Goal: Use online tool/utility: Utilize a website feature to perform a specific function

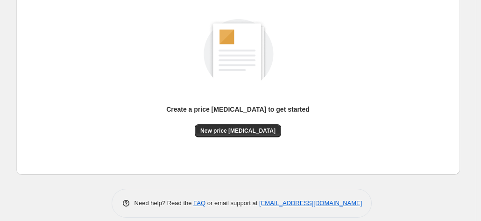
scroll to position [128, 0]
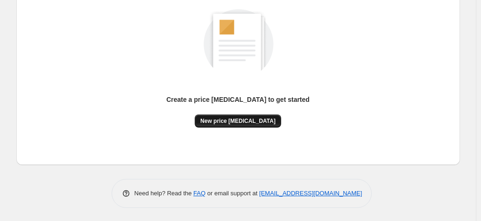
click at [258, 123] on span "New price [MEDICAL_DATA]" at bounding box center [237, 120] width 75 height 7
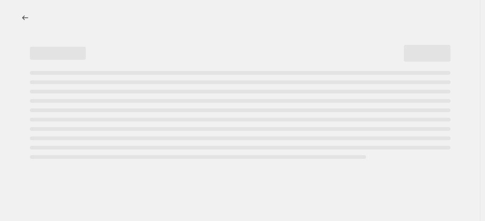
select select "percentage"
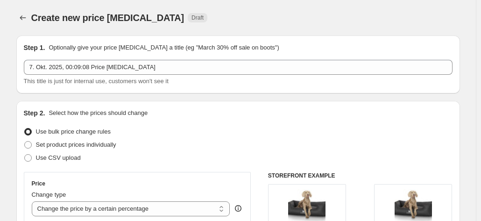
scroll to position [93, 0]
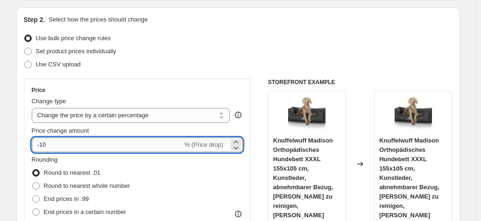
click at [144, 151] on input "-10" at bounding box center [107, 144] width 151 height 15
type input "-1"
type input "-35"
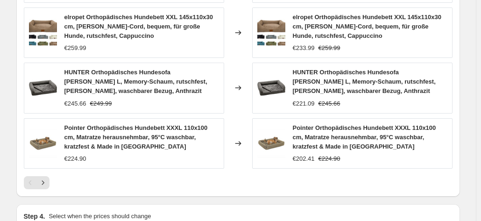
scroll to position [772, 0]
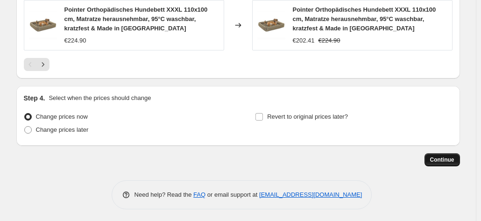
click at [450, 163] on button "Continue" at bounding box center [441, 159] width 35 height 13
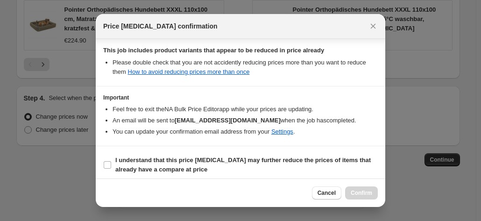
scroll to position [170, 0]
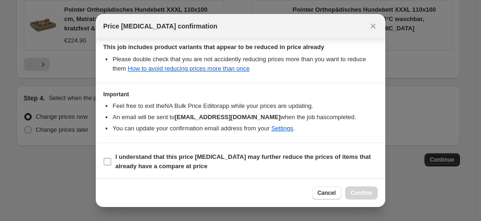
click at [195, 167] on span "I understand that this price [MEDICAL_DATA] may further reduce the prices of it…" at bounding box center [246, 161] width 262 height 19
click at [111, 165] on input "I understand that this price [MEDICAL_DATA] may further reduce the prices of it…" at bounding box center [107, 161] width 7 height 7
checkbox input "true"
click at [357, 197] on button "Confirm" at bounding box center [361, 192] width 33 height 13
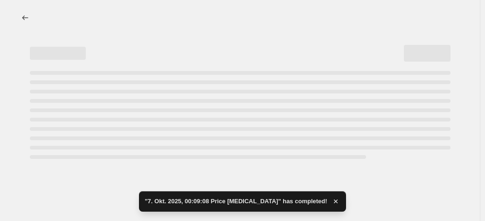
select select "percentage"
